Goal: Transaction & Acquisition: Purchase product/service

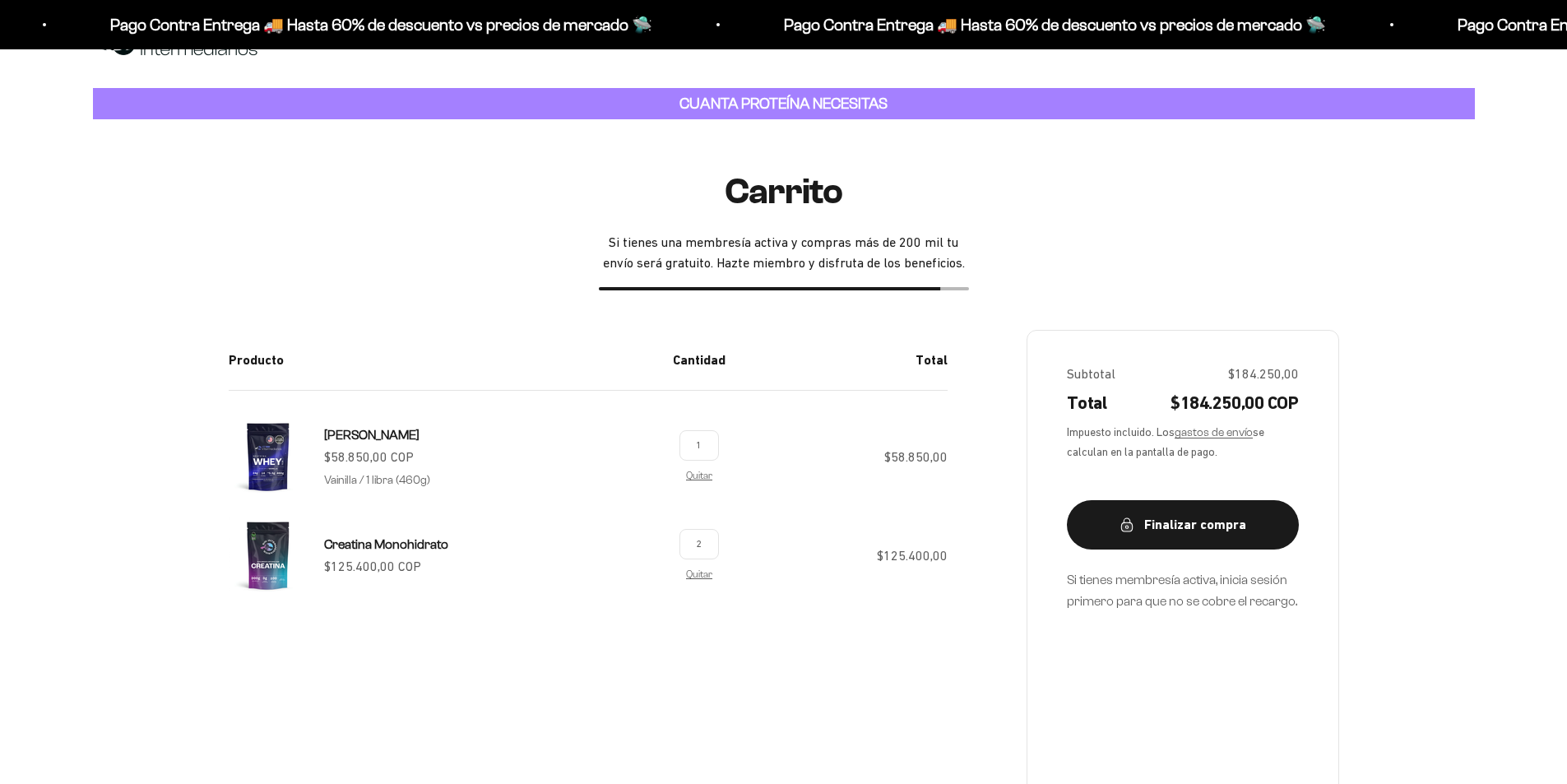
scroll to position [82, 0]
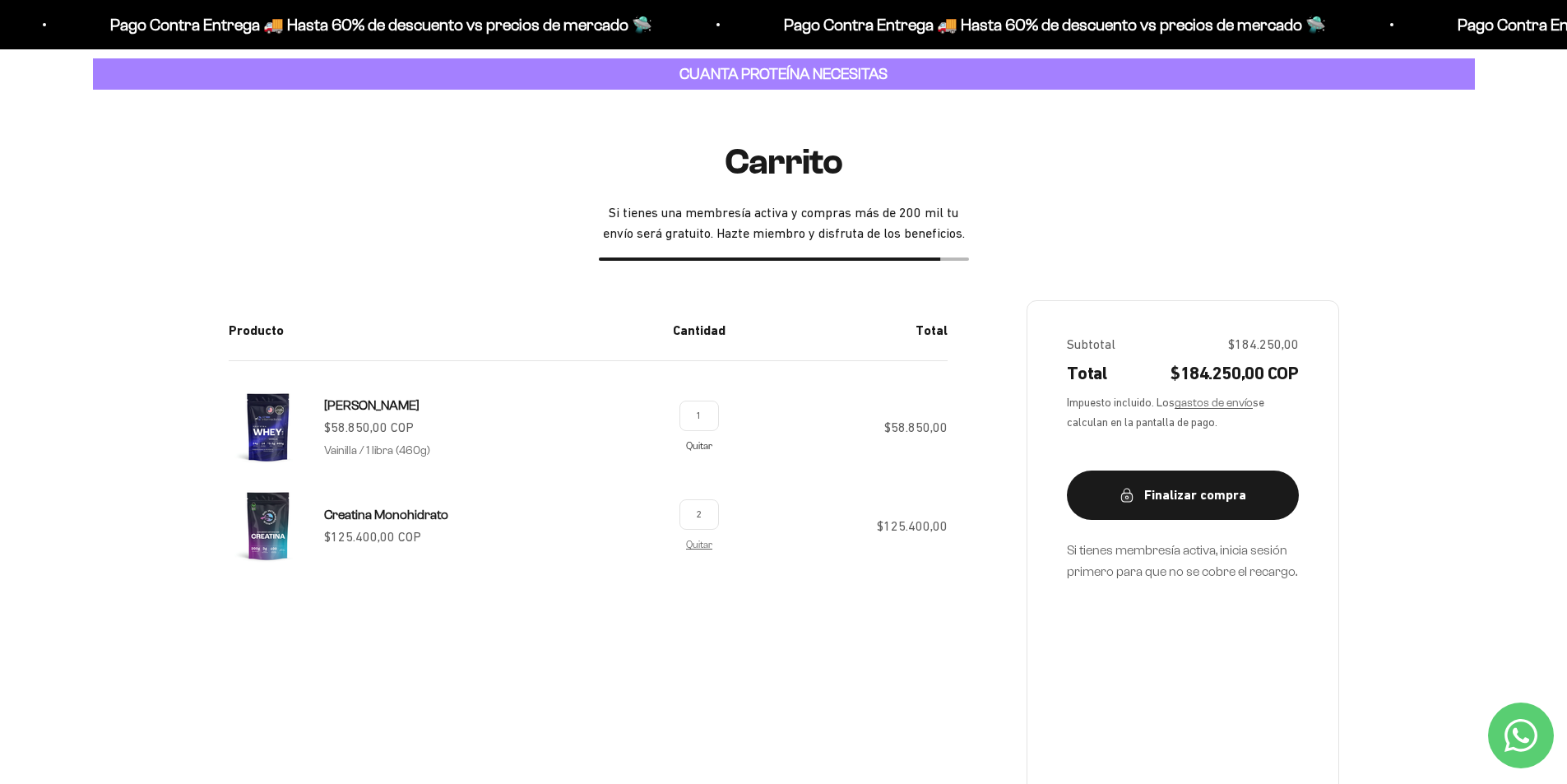
click at [695, 448] on link "Quitar" at bounding box center [699, 445] width 27 height 11
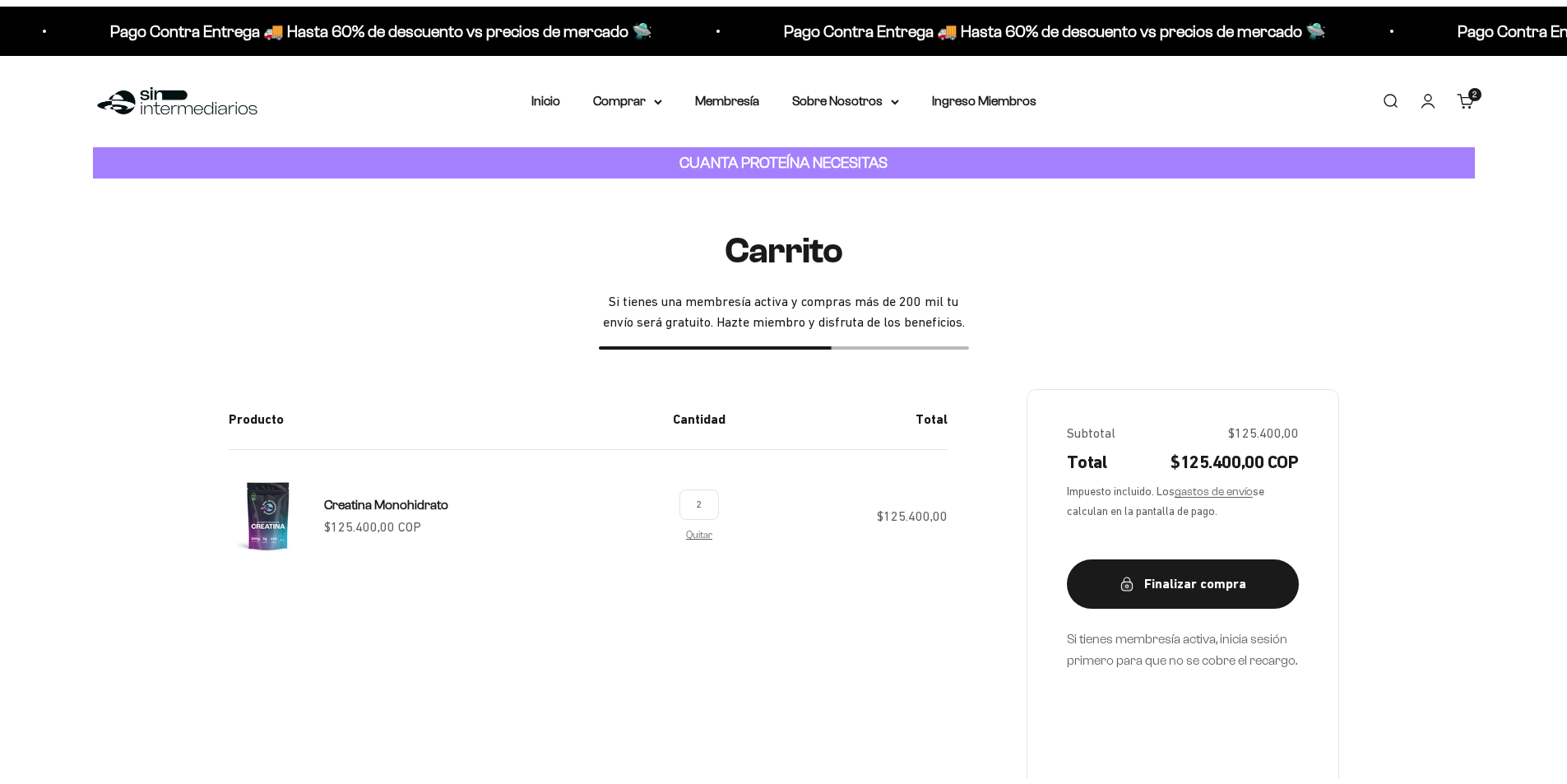
scroll to position [82, 0]
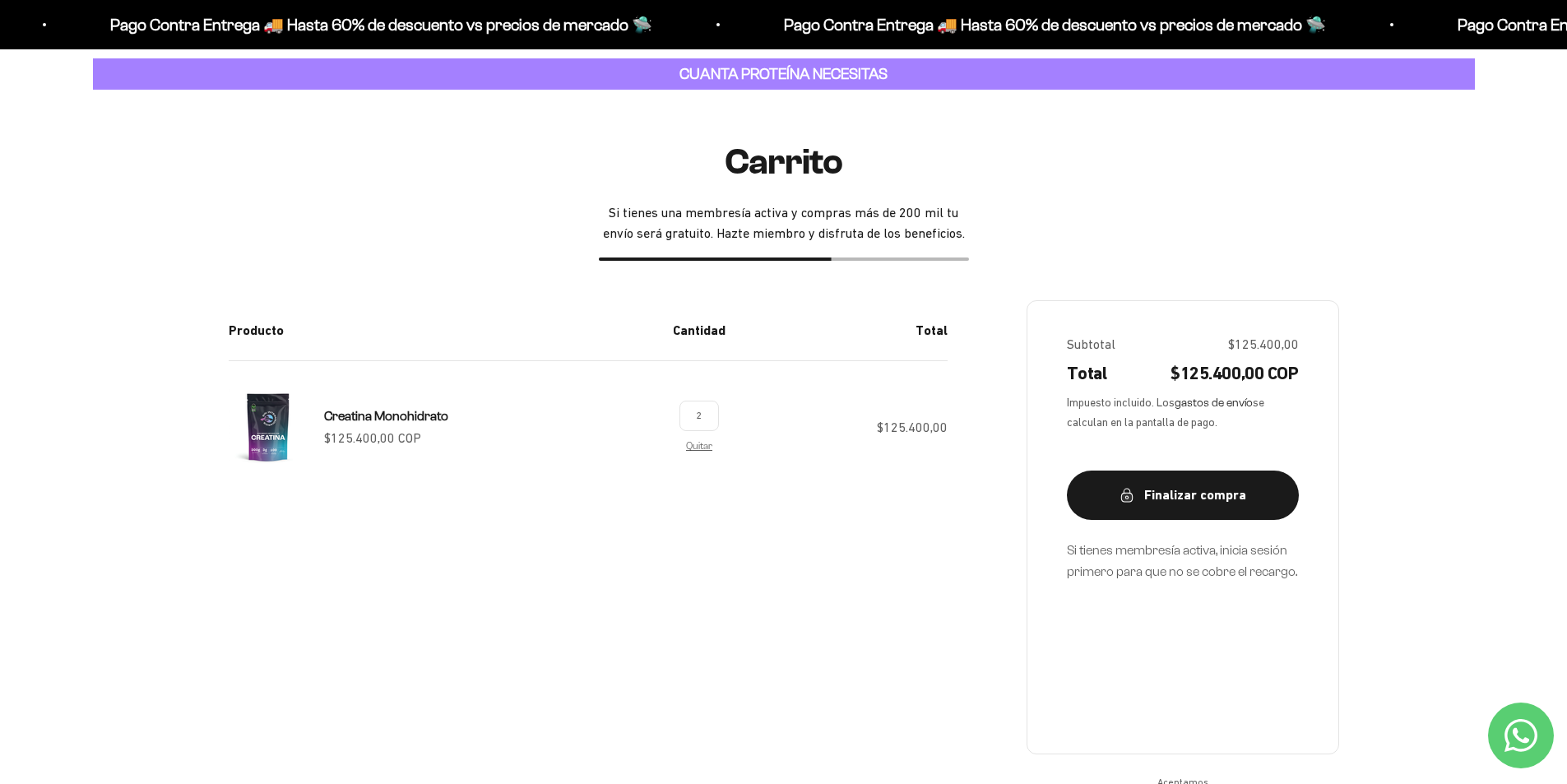
click at [1232, 404] on link "gastos de envío" at bounding box center [1213, 402] width 78 height 12
